Goal: Task Accomplishment & Management: Use online tool/utility

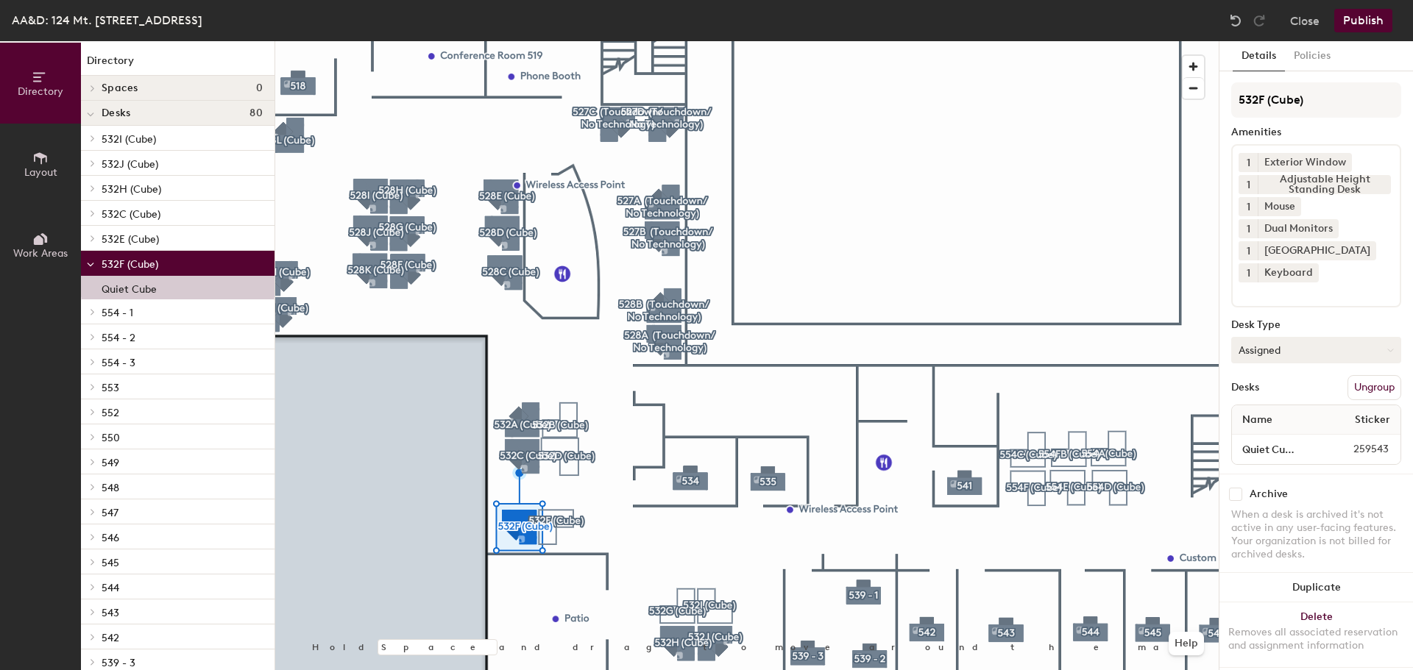
click at [1309, 355] on button "Assigned" at bounding box center [1316, 350] width 170 height 26
click at [1280, 434] on div "Hoteled" at bounding box center [1305, 440] width 147 height 22
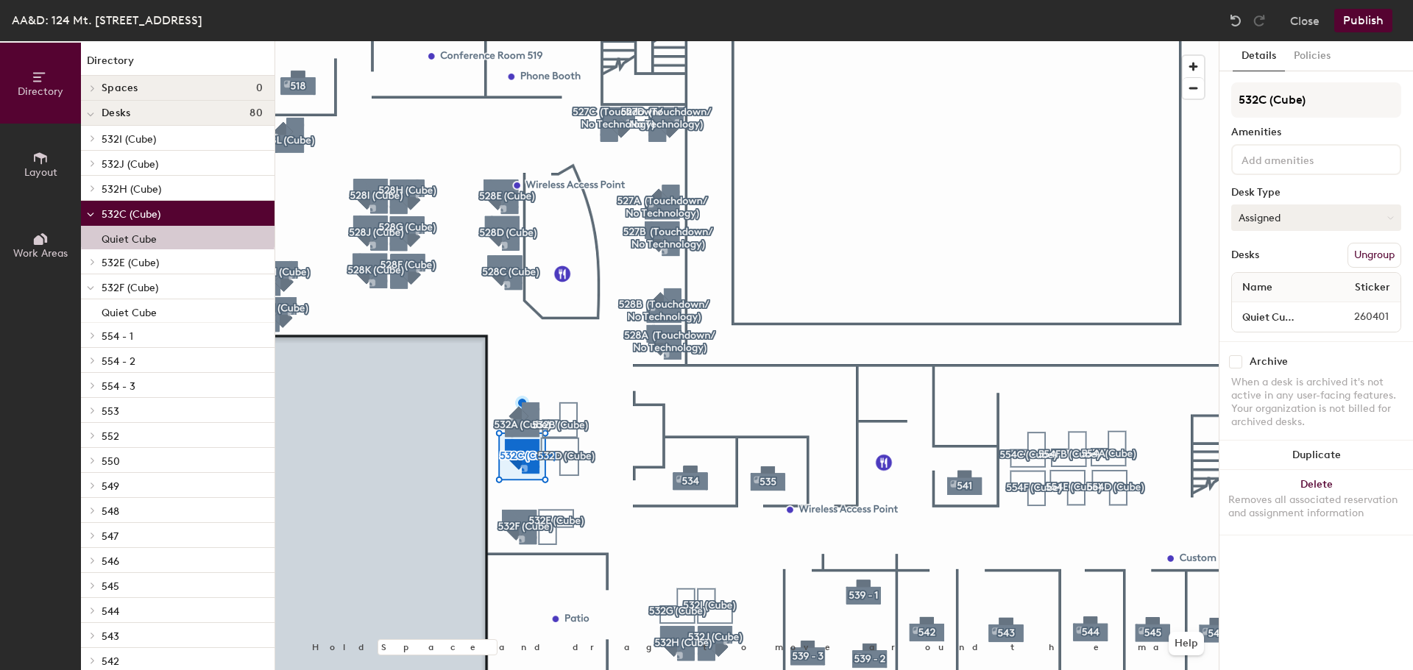
click at [1292, 216] on button "Assigned" at bounding box center [1316, 218] width 170 height 26
click at [1273, 305] on div "Hoteled" at bounding box center [1305, 308] width 147 height 22
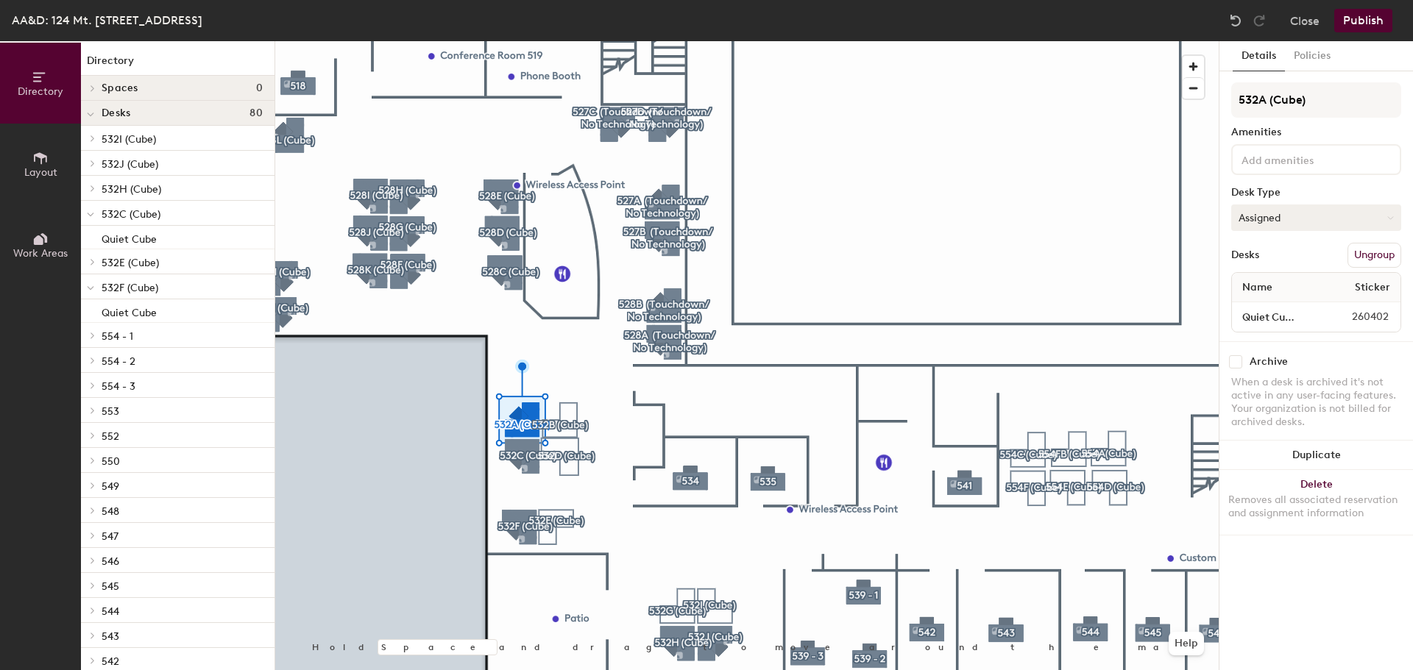
click at [1355, 222] on button "Assigned" at bounding box center [1316, 218] width 170 height 26
click at [1268, 308] on div "Hoteled" at bounding box center [1305, 308] width 147 height 22
click at [1367, 25] on button "Publish" at bounding box center [1363, 21] width 58 height 24
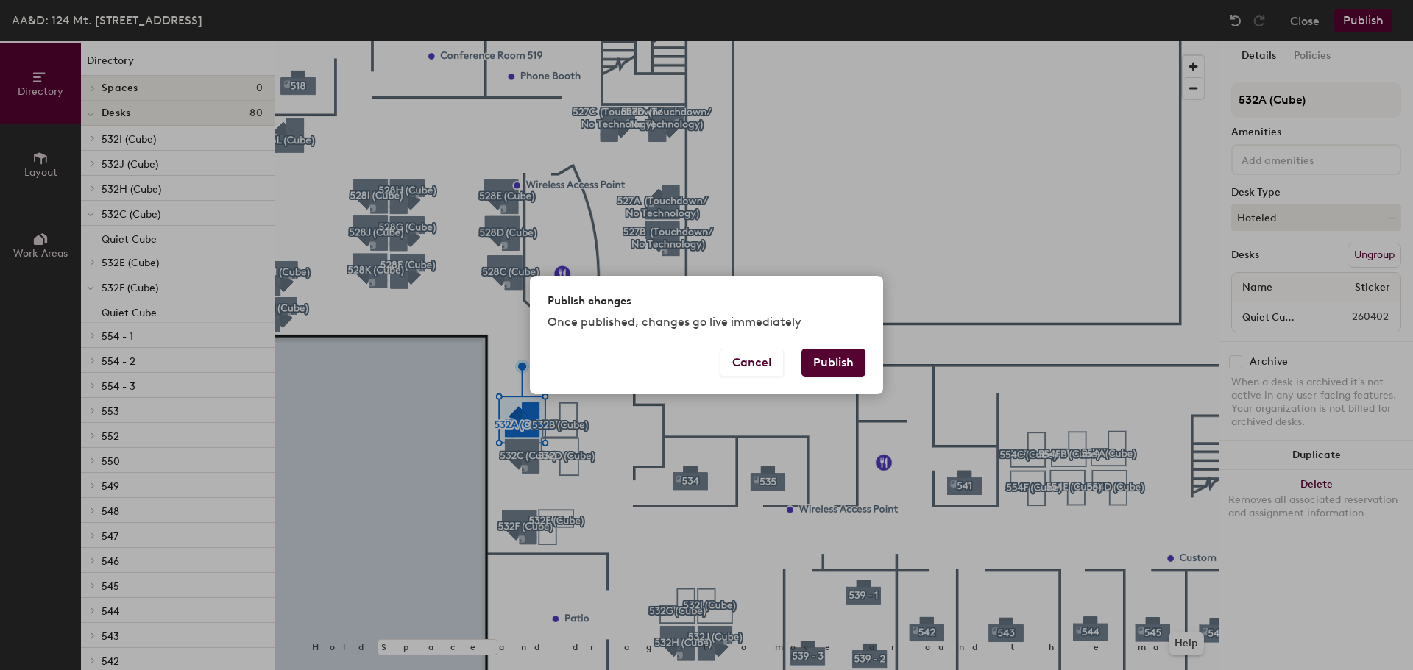
click at [847, 365] on button "Publish" at bounding box center [833, 363] width 64 height 28
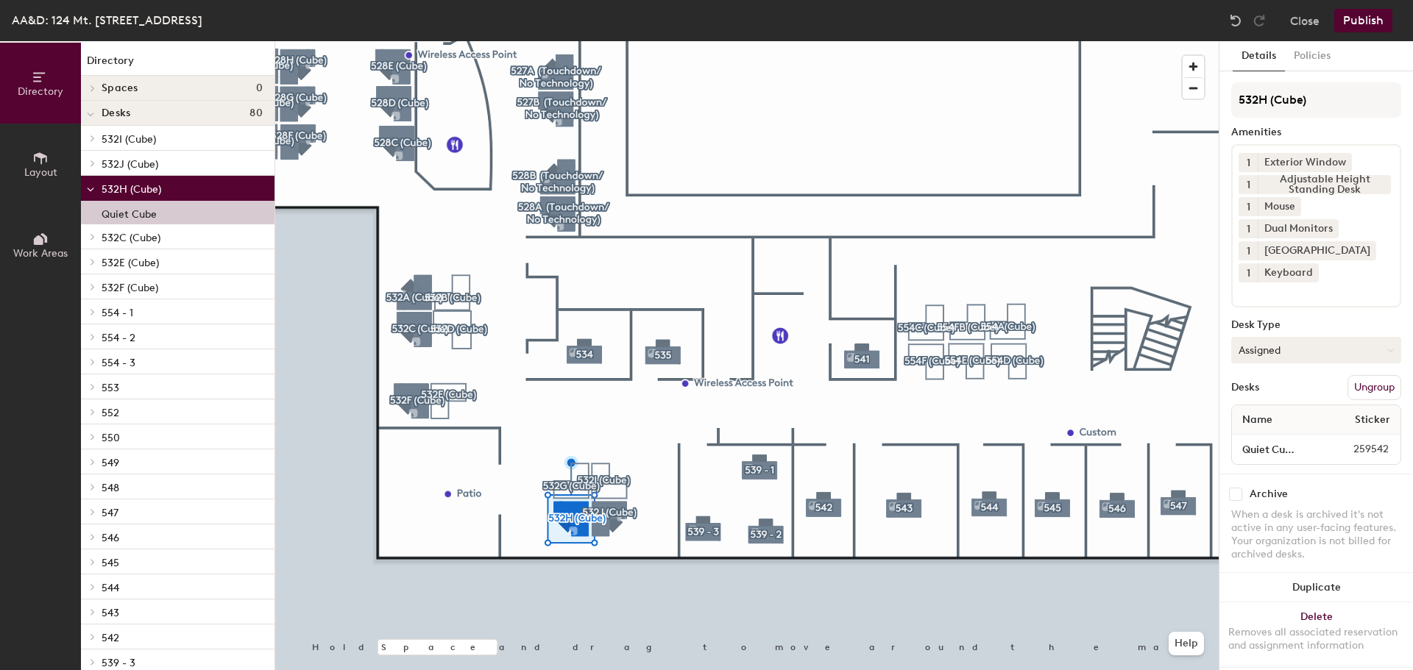
click at [1292, 353] on button "Assigned" at bounding box center [1316, 350] width 170 height 26
click at [1264, 433] on div "Hoteled" at bounding box center [1305, 440] width 147 height 22
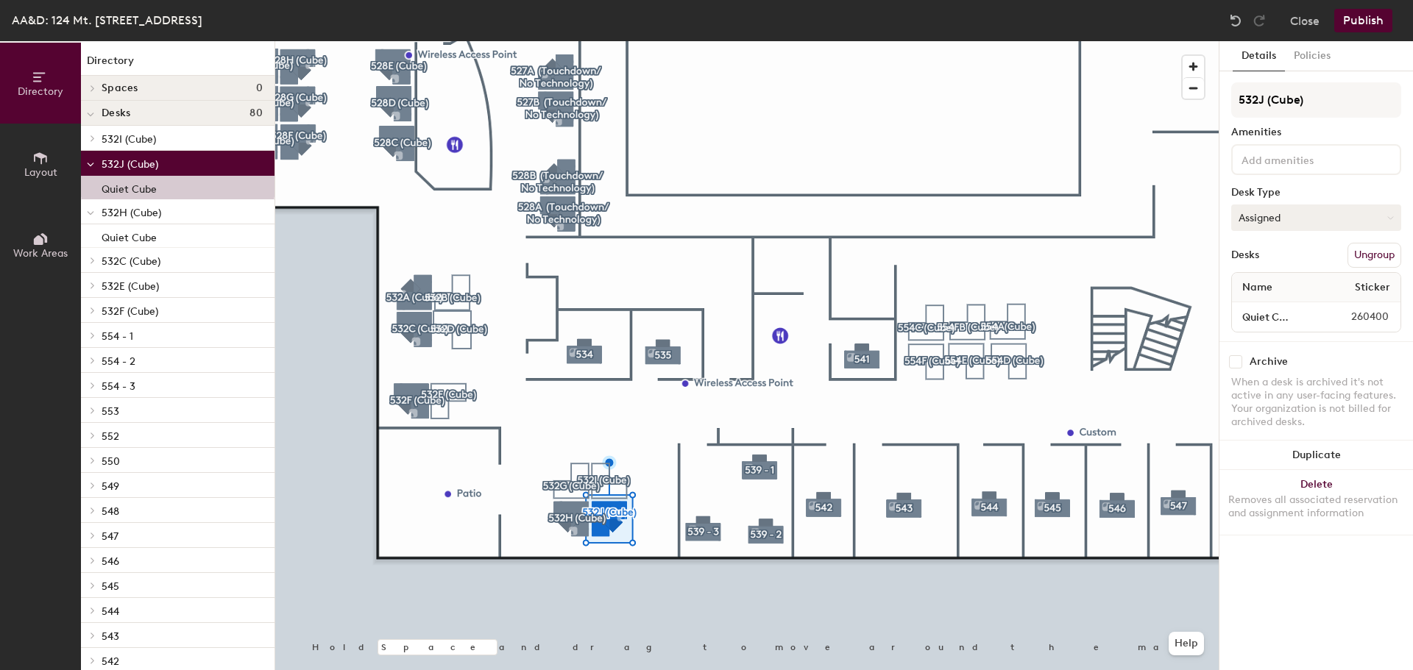
click at [1309, 225] on button "Assigned" at bounding box center [1316, 218] width 170 height 26
click at [1278, 311] on div "Hoteled" at bounding box center [1305, 308] width 147 height 22
click at [1348, 17] on button "Publish" at bounding box center [1363, 21] width 58 height 24
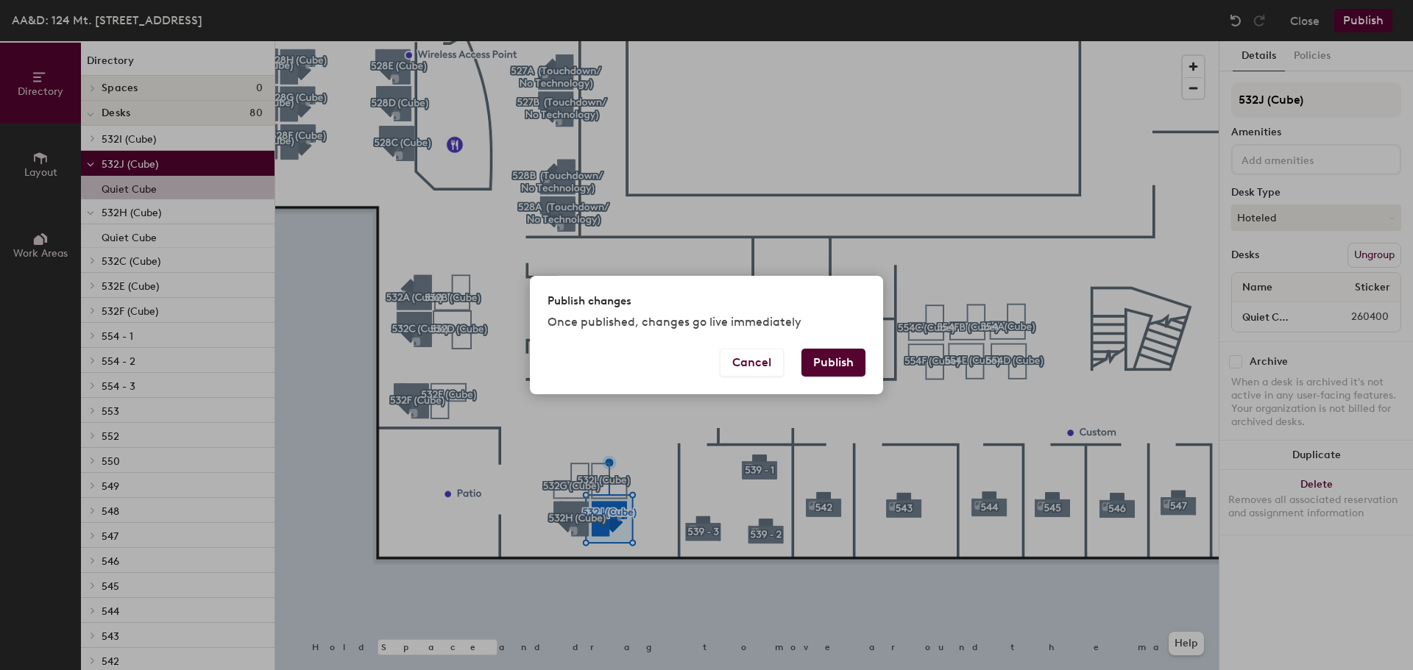
click at [849, 358] on button "Publish" at bounding box center [833, 363] width 64 height 28
